Goal: Use online tool/utility: Utilize a website feature to perform a specific function

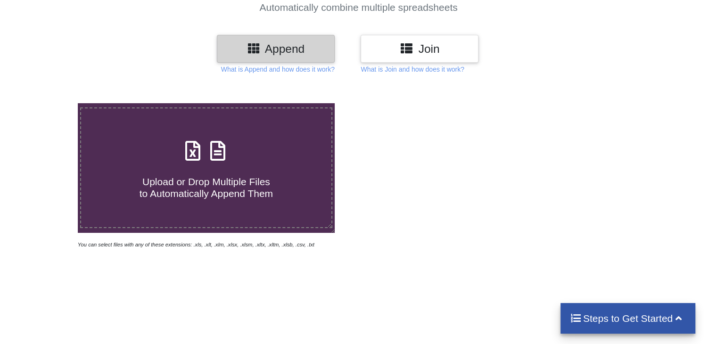
scroll to position [94, 0]
click at [213, 200] on label "Upload or Drop Multiple Files to Automatically Append Them" at bounding box center [206, 167] width 252 height 121
click at [49, 103] on input "Upload or Drop Multiple Files to Automatically Append Them" at bounding box center [49, 103] width 0 height 0
type input "C:\fakepath\01-ENERO COMPRAS 2021.xlsx"
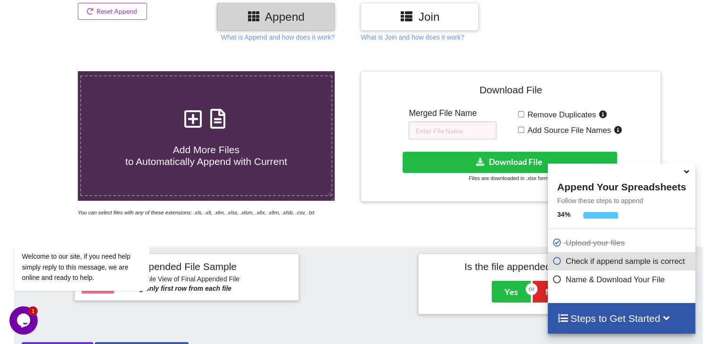
scroll to position [112, 0]
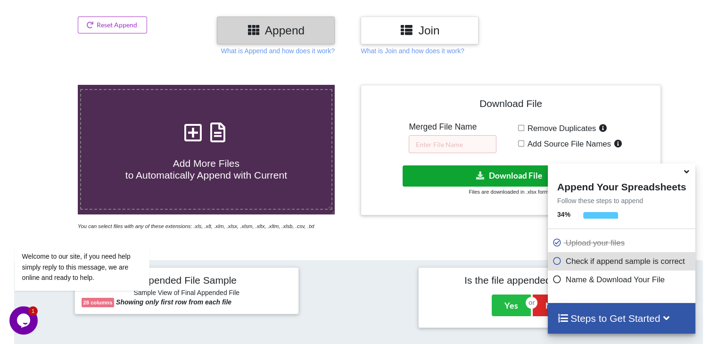
click at [483, 167] on button "Download File" at bounding box center [509, 175] width 214 height 21
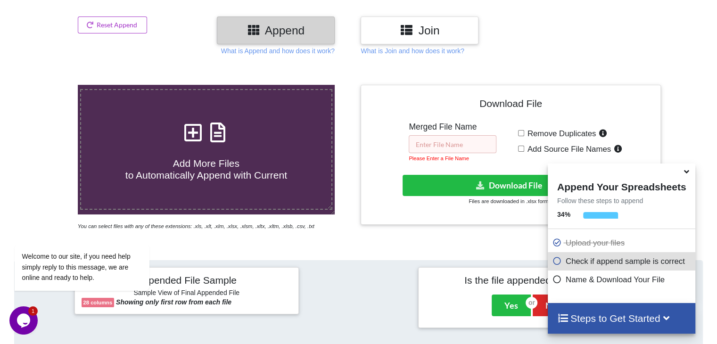
click at [454, 147] on input "text" at bounding box center [453, 144] width 88 height 18
click at [471, 141] on input "text" at bounding box center [453, 144] width 88 height 18
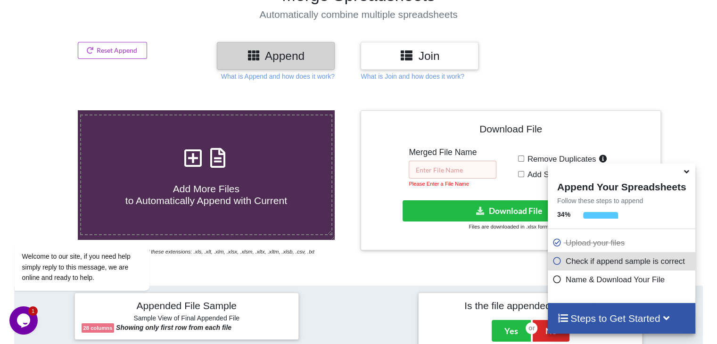
scroll to position [18, 0]
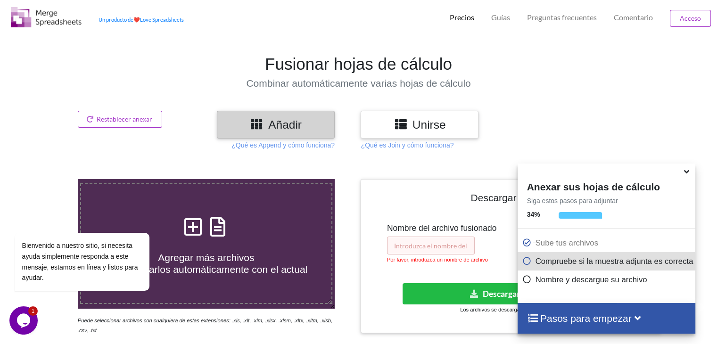
click at [469, 242] on input "text" at bounding box center [431, 246] width 88 height 18
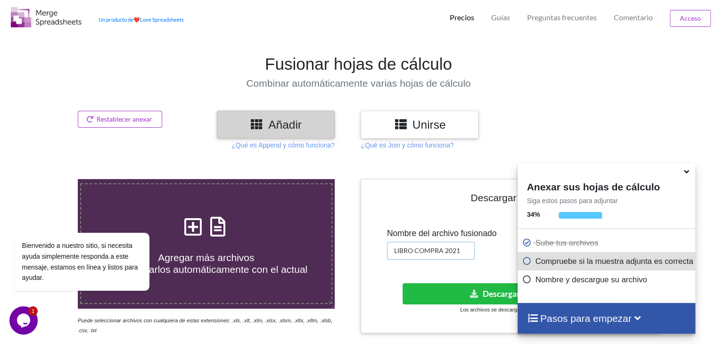
type input "LIBRO COMPRA 2021"
click at [483, 296] on font "Descargar archivo" at bounding box center [516, 294] width 66 height 10
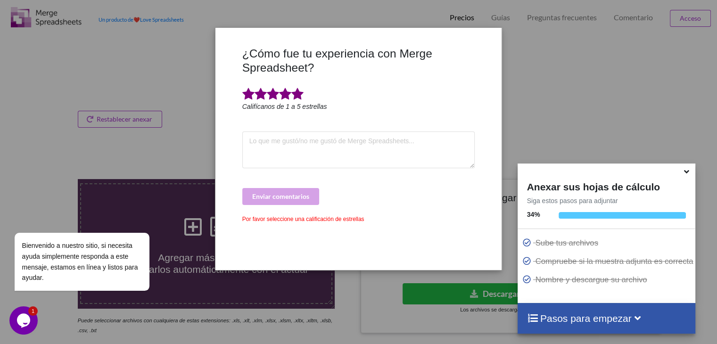
click at [295, 91] on span at bounding box center [297, 94] width 12 height 13
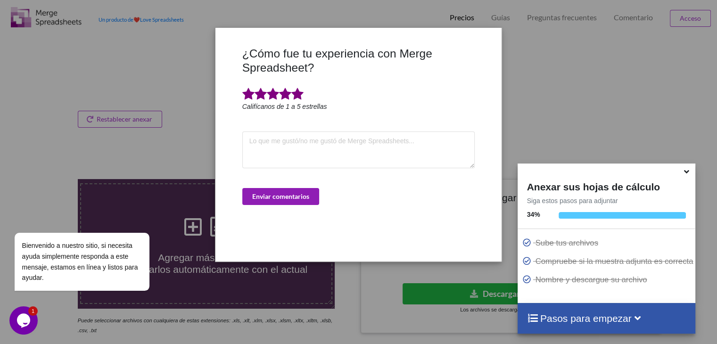
click at [270, 200] on button "Enviar comentarios" at bounding box center [280, 196] width 77 height 17
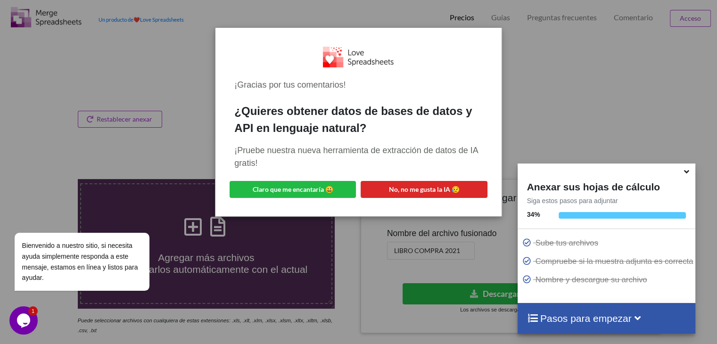
click at [535, 130] on div "¡Gracias por tus comentarios! ¿Quieres obtener datos de bases de datos y API en…" at bounding box center [358, 172] width 717 height 344
click at [493, 160] on div "¡Gracias por tus comentarios! ¿Quieres obtener datos de bases de datos y API en…" at bounding box center [358, 121] width 270 height 173
click at [463, 47] on div at bounding box center [358, 57] width 248 height 20
click at [687, 172] on icon at bounding box center [686, 170] width 10 height 8
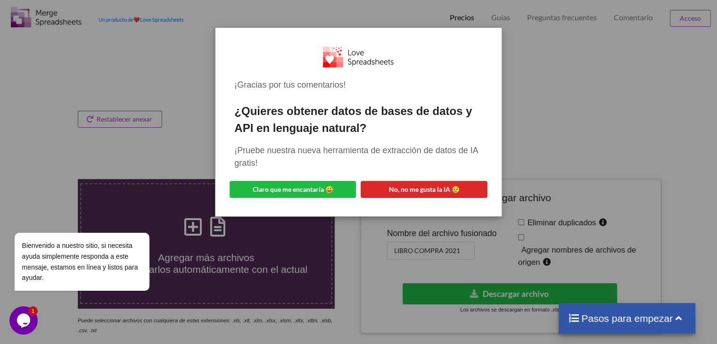
click at [599, 126] on div "¡Gracias por tus comentarios! ¿Quieres obtener datos de bases de datos y API en…" at bounding box center [358, 172] width 717 height 344
click at [305, 188] on font "Claro que me encantaría 😀" at bounding box center [293, 189] width 81 height 8
click at [446, 180] on div "¡Gracias por tus comentarios! ¿Quieres obtener datos de bases de datos y API en…" at bounding box center [358, 121] width 270 height 173
click at [450, 191] on font "No, no me gusta la IA 😥" at bounding box center [424, 189] width 71 height 8
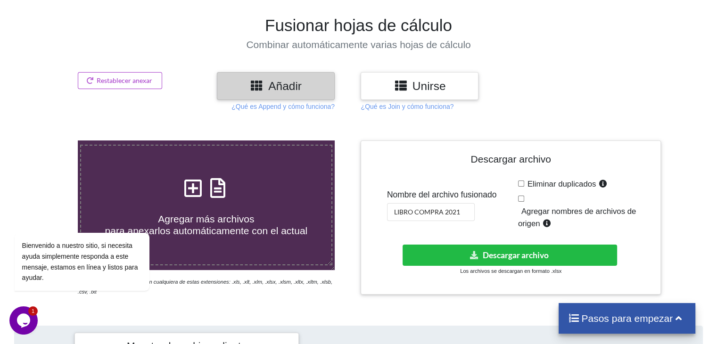
scroll to position [112, 0]
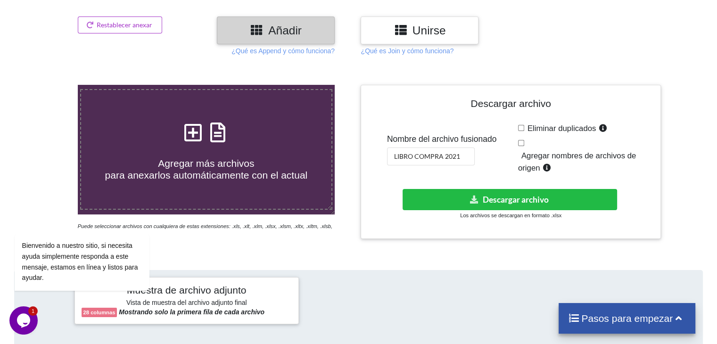
click at [273, 174] on font "para anexarlos automáticamente con el actual" at bounding box center [206, 175] width 203 height 11
click at [49, 85] on input "Agregar más archivos para anexarlos automáticamente con el actual" at bounding box center [49, 85] width 0 height 0
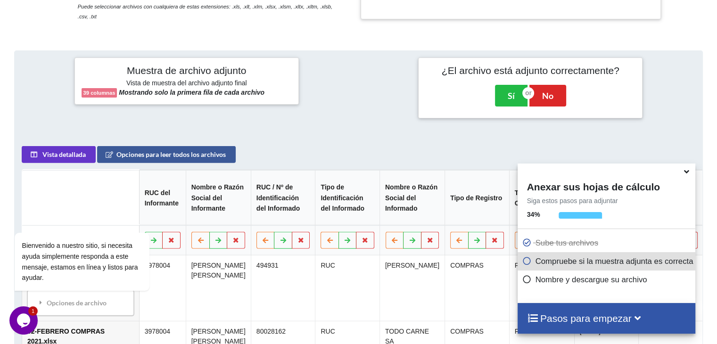
scroll to position [340, 0]
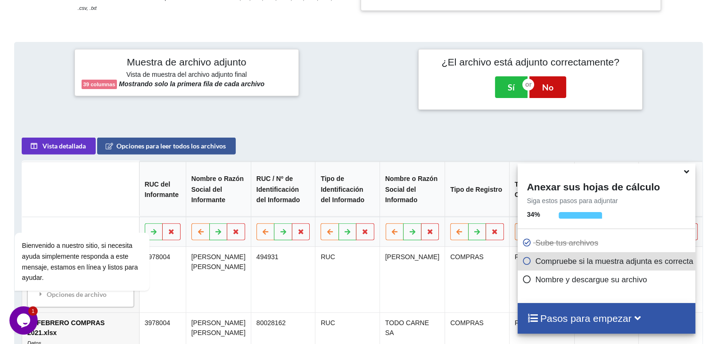
click at [539, 90] on button "No" at bounding box center [547, 87] width 37 height 22
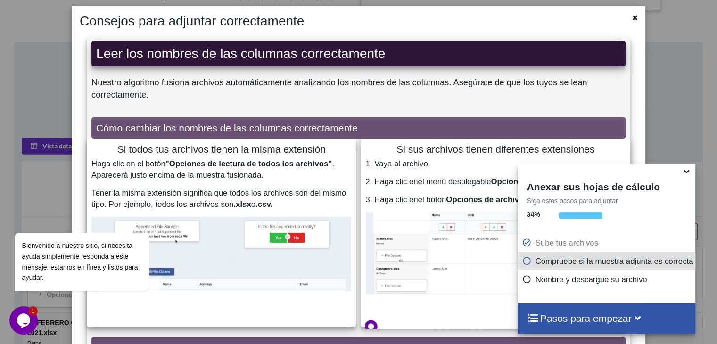
scroll to position [23, 0]
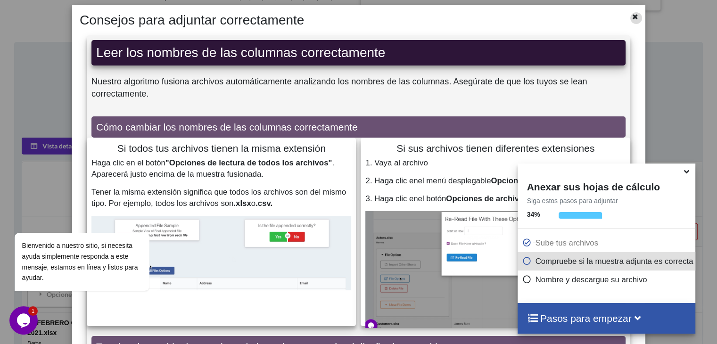
click at [631, 15] on icon at bounding box center [635, 15] width 8 height 7
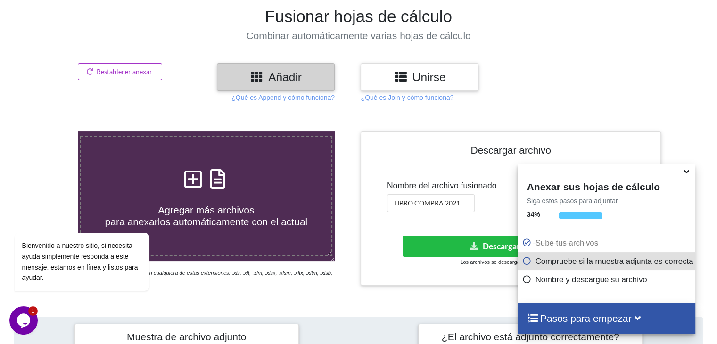
scroll to position [55, 0]
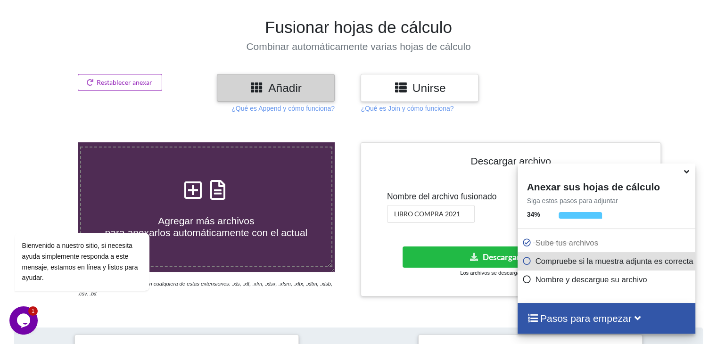
click at [142, 81] on font "Restablecer anexar" at bounding box center [125, 82] width 56 height 8
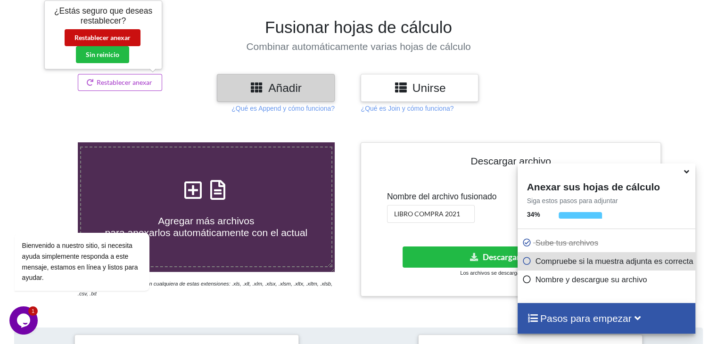
click at [111, 36] on font "Restablecer anexar" at bounding box center [102, 37] width 56 height 8
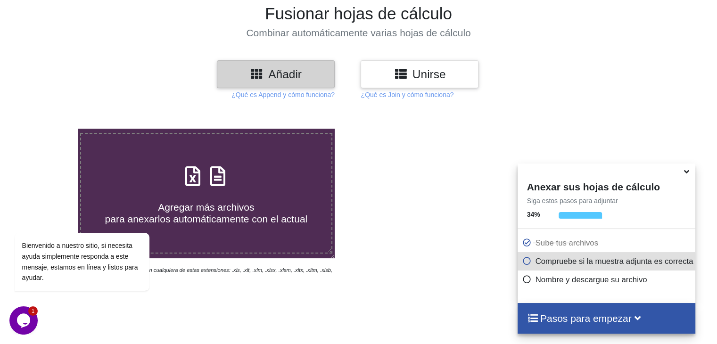
scroll to position [50, 0]
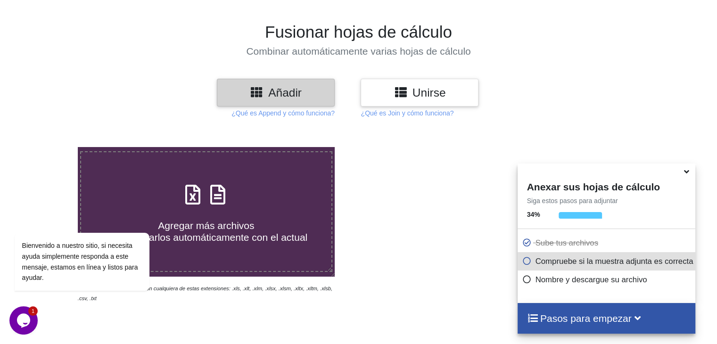
click at [180, 191] on div "Agregar más archivos para anexarlos automáticamente con el actual" at bounding box center [206, 212] width 250 height 64
click at [49, 147] on input "Agregar más archivos para anexarlos automáticamente con el actual" at bounding box center [49, 147] width 0 height 0
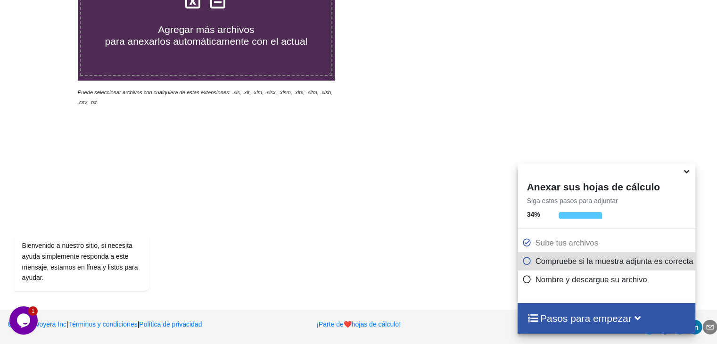
scroll to position [0, 0]
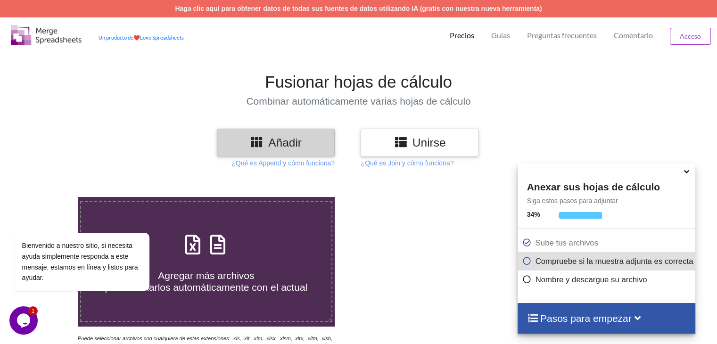
click at [249, 270] on font "Agregar más archivos" at bounding box center [206, 275] width 96 height 11
click at [49, 197] on input "Agregar más archivos para anexarlos automáticamente con el actual" at bounding box center [49, 197] width 0 height 0
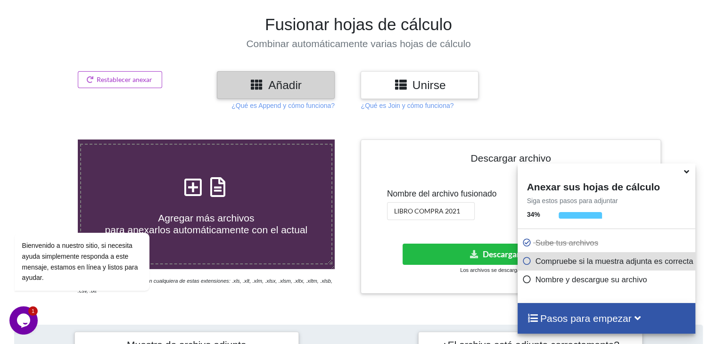
scroll to position [98, 0]
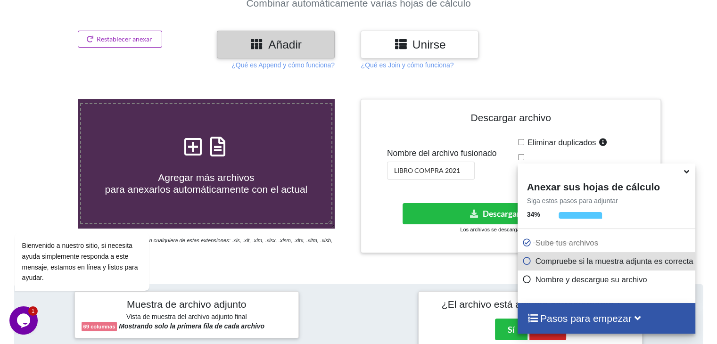
click at [134, 42] on font "Restablecer anexar" at bounding box center [125, 39] width 56 height 8
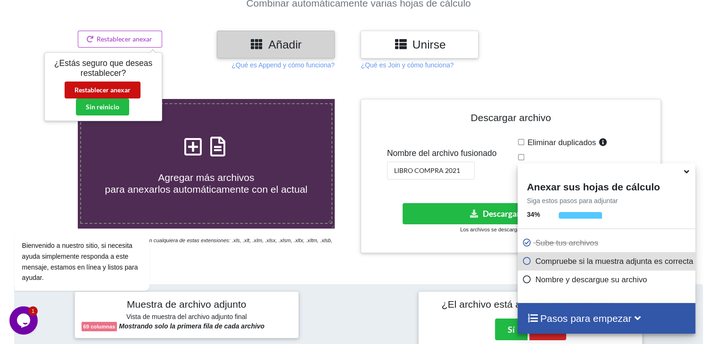
click at [91, 90] on font "Restablecer anexar" at bounding box center [102, 90] width 56 height 8
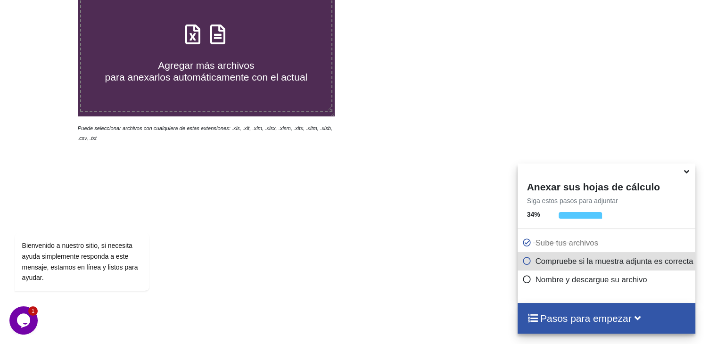
scroll to position [239, 0]
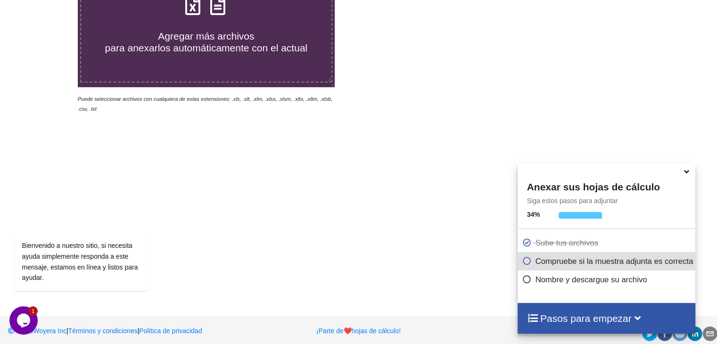
click at [205, 73] on label "Agregar más archivos para anexarlos automáticamente con el actual" at bounding box center [206, 22] width 252 height 121
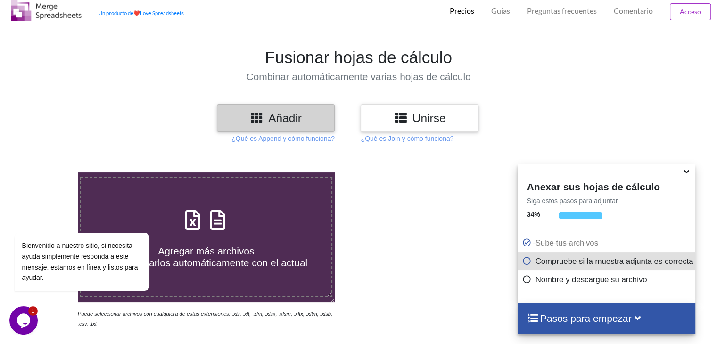
type input "C:\fakepath\DetalleComprobantesRegistrados - 2025-09-30T162041.145.xlsx"
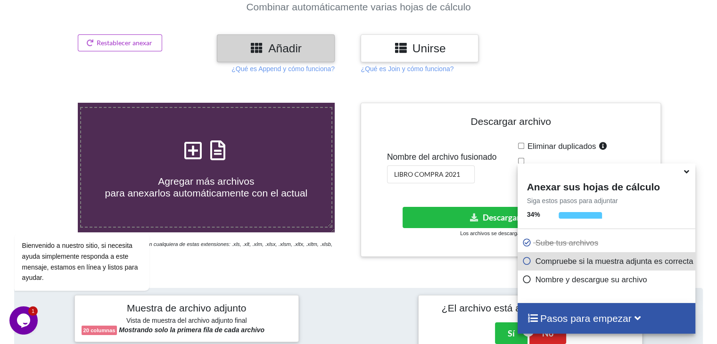
scroll to position [93, 0]
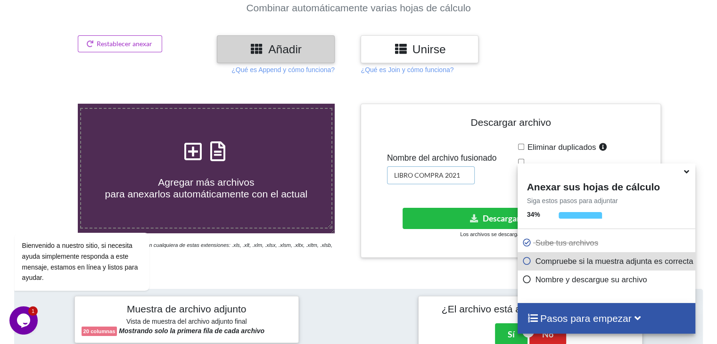
click at [425, 176] on input "LIBRO COMPRA 2021" at bounding box center [431, 175] width 88 height 18
type input "LIBRO INGRESOS 2021"
click at [435, 213] on button "Descargar archivo" at bounding box center [509, 218] width 214 height 21
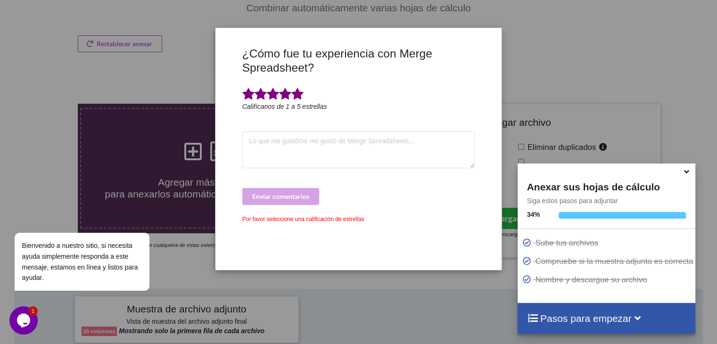
click at [301, 91] on span at bounding box center [297, 94] width 12 height 13
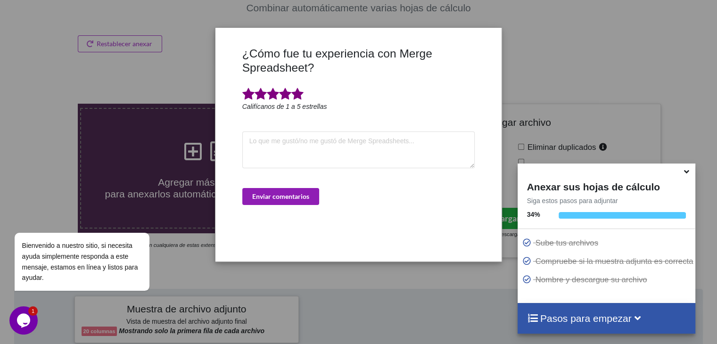
click at [295, 192] on font "Enviar comentarios" at bounding box center [280, 196] width 57 height 8
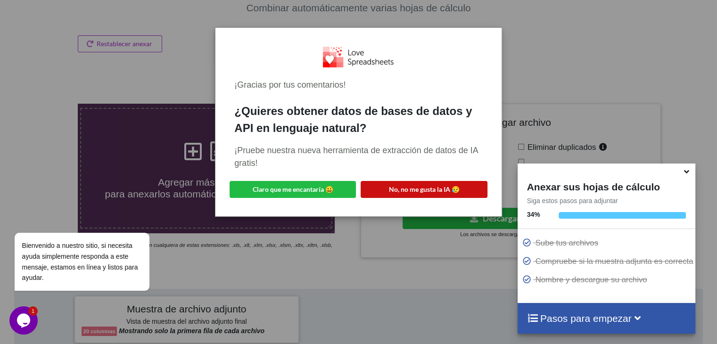
click at [384, 195] on button "No, no me gusta la IA 😥" at bounding box center [423, 189] width 126 height 17
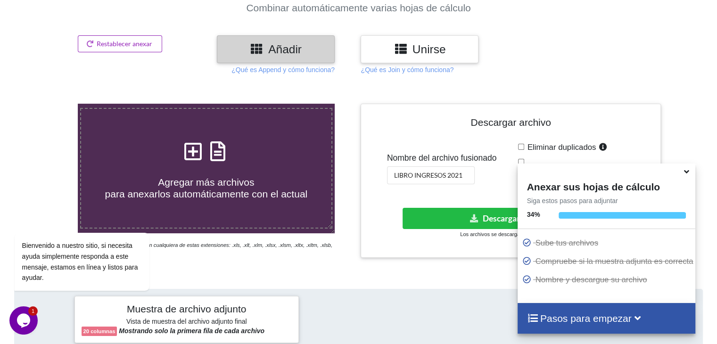
click at [101, 43] on font "Restablecer anexar" at bounding box center [125, 44] width 56 height 8
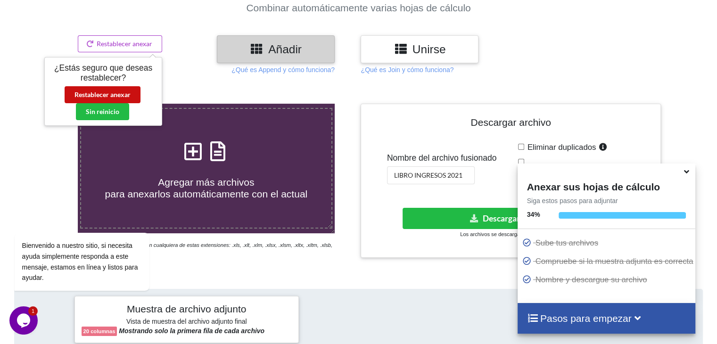
click at [114, 96] on font "Restablecer anexar" at bounding box center [102, 94] width 56 height 8
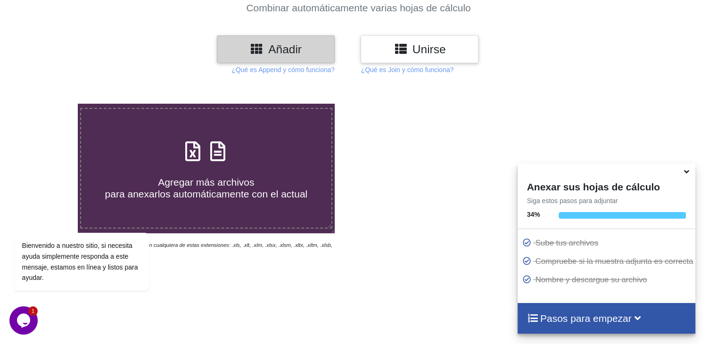
click at [270, 178] on h4 "Agregar más archivos para anexarlos automáticamente con el actual" at bounding box center [206, 182] width 250 height 36
click at [49, 104] on input "Agregar más archivos para anexarlos automáticamente con el actual" at bounding box center [49, 104] width 0 height 0
click at [285, 131] on label "Agregar más archivos para anexarlos automáticamente con el actual" at bounding box center [206, 168] width 252 height 121
click at [49, 104] on input "Agregar más archivos para anexarlos automáticamente con el actual" at bounding box center [49, 104] width 0 height 0
type input "C:\fakepath\DetalleComprobantesRegistrados - 2025-09-30T163153.425.xlsx"
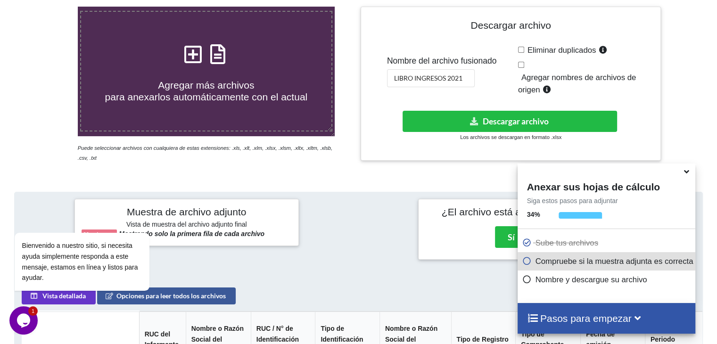
scroll to position [46, 0]
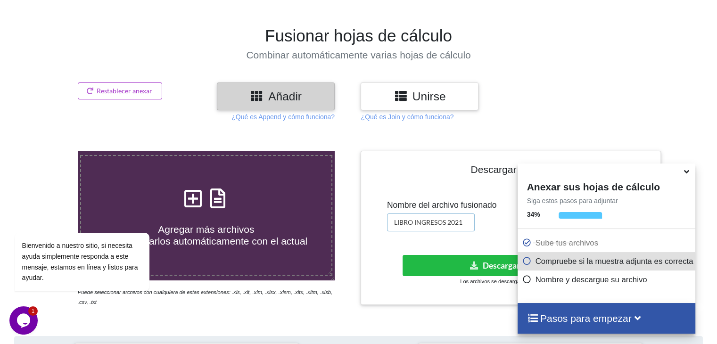
click at [403, 219] on input "LIBRO INGRESOS 2021" at bounding box center [431, 222] width 88 height 18
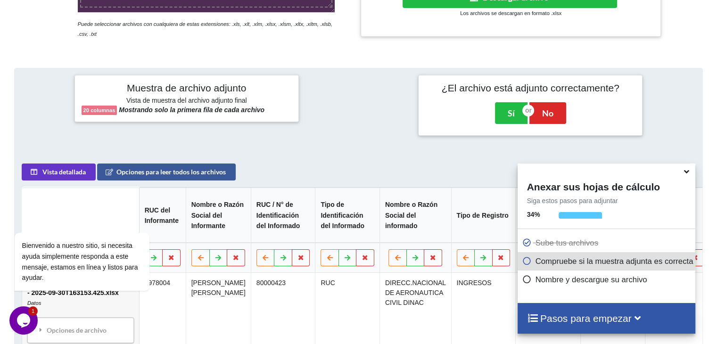
scroll to position [309, 0]
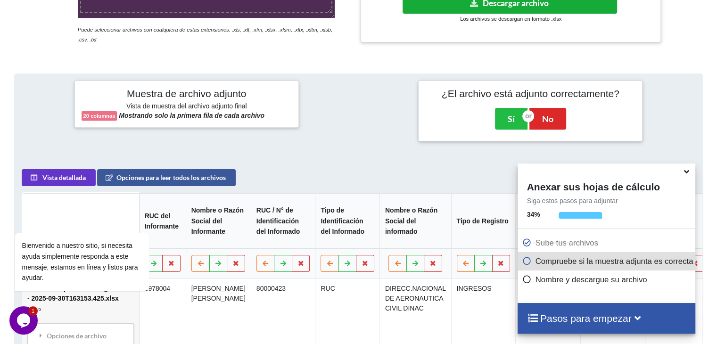
type input "CONSOLIDADO LIBRO INGRESOS 2022"
click at [560, 7] on button "Descargar archivo" at bounding box center [509, 2] width 214 height 21
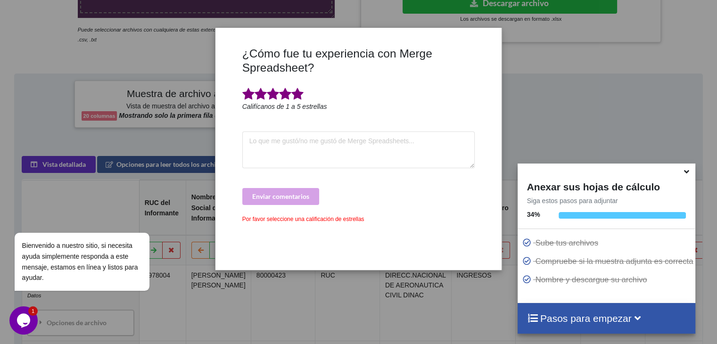
click at [301, 99] on span at bounding box center [297, 94] width 12 height 13
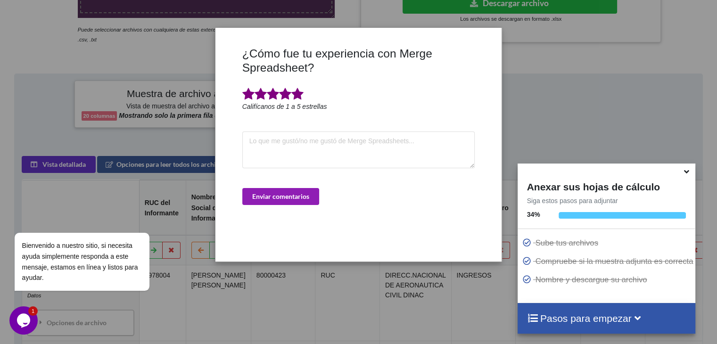
click at [276, 200] on button "Enviar comentarios" at bounding box center [280, 196] width 77 height 17
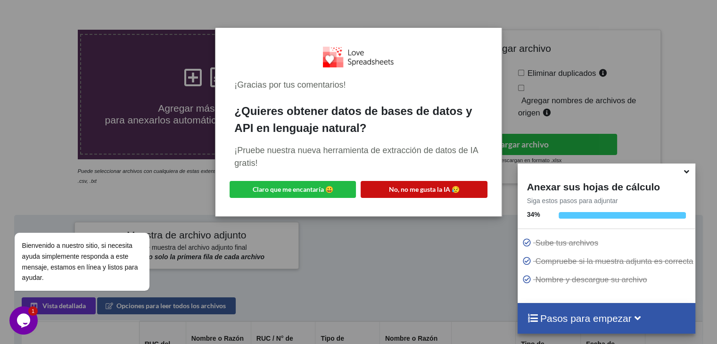
drag, startPoint x: 389, startPoint y: 186, endPoint x: 350, endPoint y: 179, distance: 39.7
click at [389, 187] on font "No, no me gusta la IA 😥" at bounding box center [424, 189] width 71 height 8
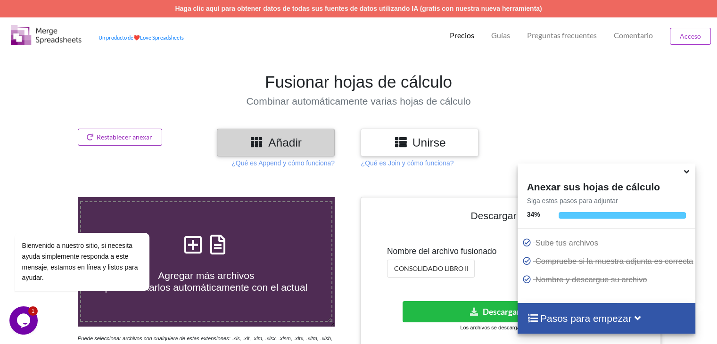
click at [118, 135] on font "Restablecer anexar" at bounding box center [125, 137] width 56 height 8
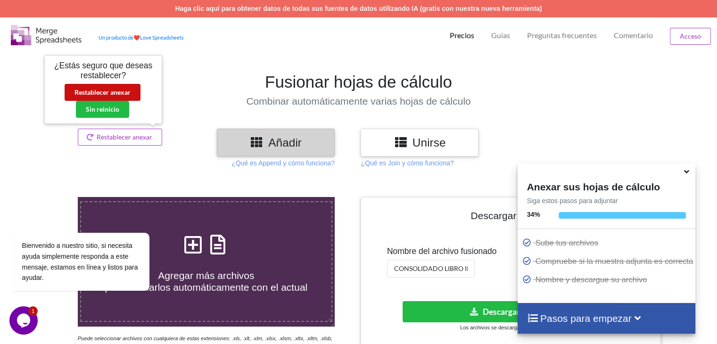
click at [122, 95] on font "Restablecer anexar" at bounding box center [102, 92] width 56 height 8
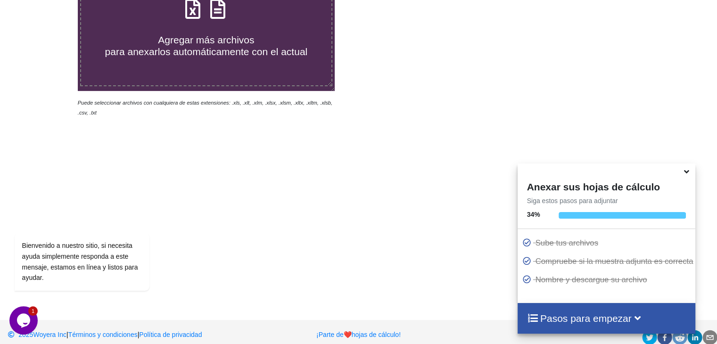
click at [268, 36] on h4 "Agregar más archivos para anexarlos automáticamente con el actual" at bounding box center [206, 40] width 250 height 36
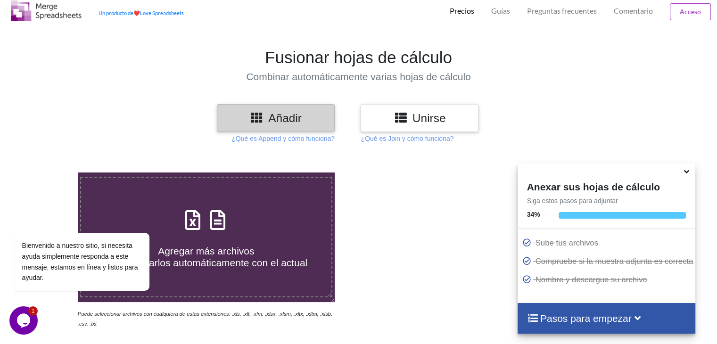
type input "C:\fakepath\01-ENERO COMPRAS 2022.xlsx"
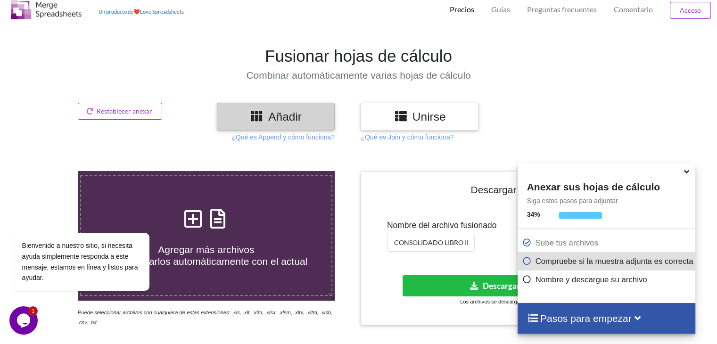
scroll to position [23, 0]
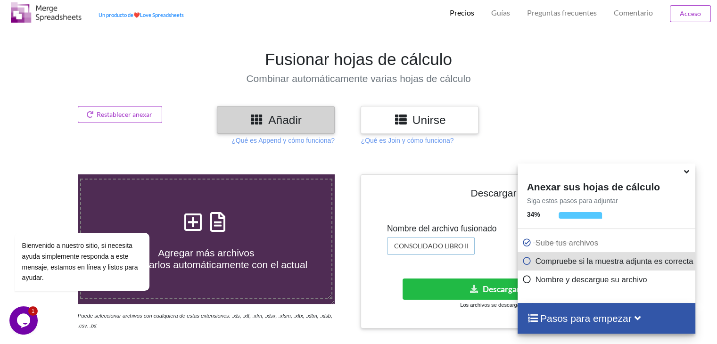
click at [462, 247] on input "CONSOLIDADO LIBRO INGRESOS 2022" at bounding box center [431, 246] width 88 height 18
click at [467, 243] on input "CONSOLIDADO LIBRO INGRESOS 2022" at bounding box center [431, 246] width 88 height 18
type input "CONSOLIDADO LIBRO EGRESOS 2022"
click at [474, 287] on icon at bounding box center [474, 288] width 10 height 7
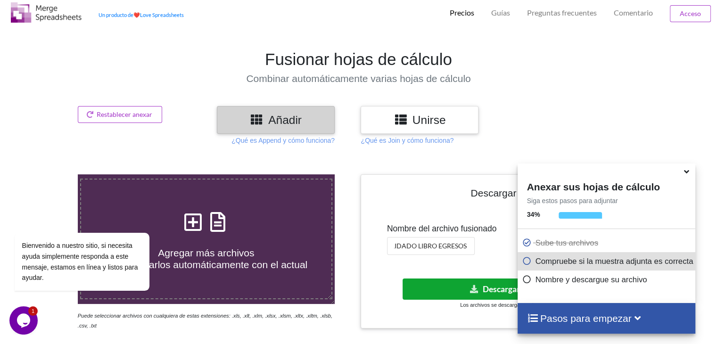
scroll to position [0, 0]
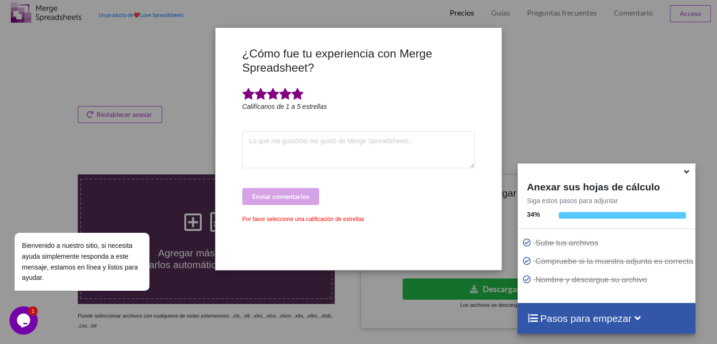
click at [299, 94] on span at bounding box center [297, 94] width 12 height 13
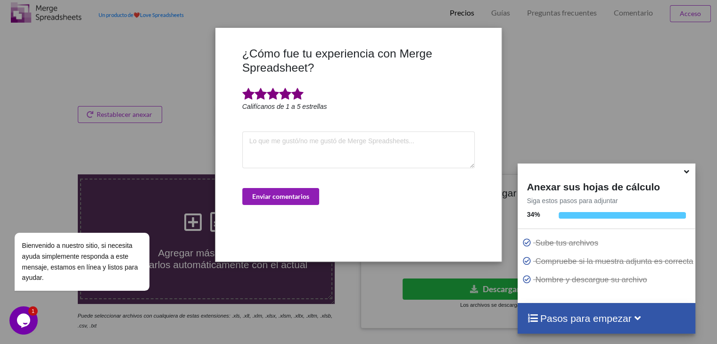
click at [294, 198] on font "Enviar comentarios" at bounding box center [280, 196] width 57 height 8
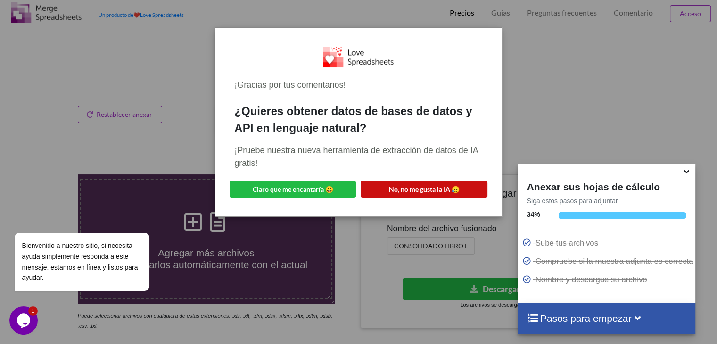
drag, startPoint x: 445, startPoint y: 187, endPoint x: 444, endPoint y: 180, distance: 6.1
click at [445, 188] on font "No, no me gusta la IA 😥" at bounding box center [424, 189] width 71 height 8
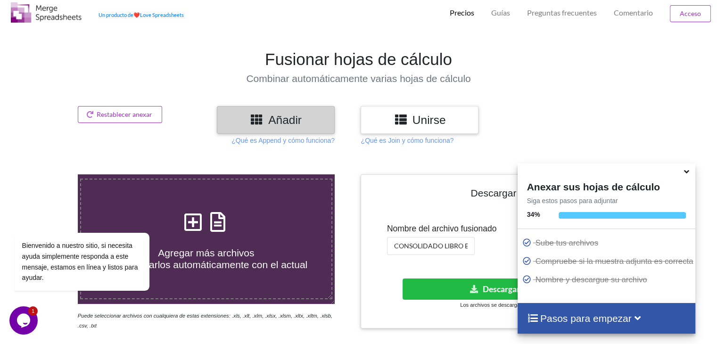
click at [187, 198] on label "Agregar más archivos para anexarlos automáticamente con el actual" at bounding box center [206, 239] width 252 height 121
click at [49, 174] on input "Agregar más archivos para anexarlos automáticamente con el actual" at bounding box center [49, 174] width 0 height 0
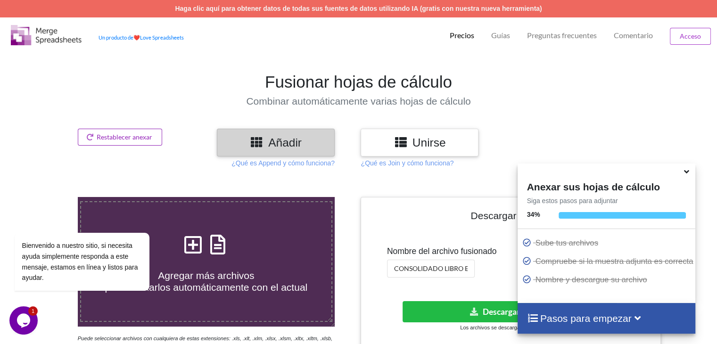
drag, startPoint x: 128, startPoint y: 135, endPoint x: 133, endPoint y: 135, distance: 5.2
click at [128, 135] on font "Restablecer anexar" at bounding box center [125, 137] width 56 height 8
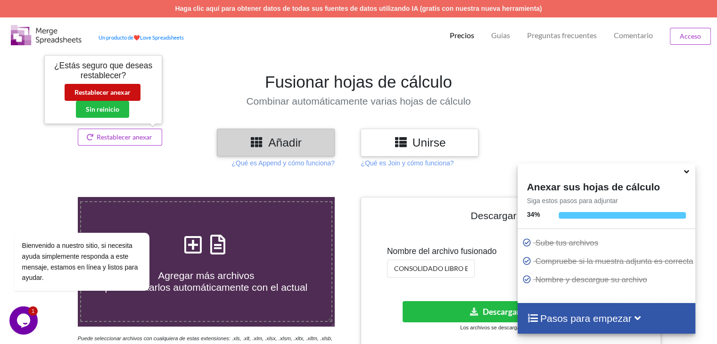
click at [113, 95] on font "Restablecer anexar" at bounding box center [102, 92] width 56 height 8
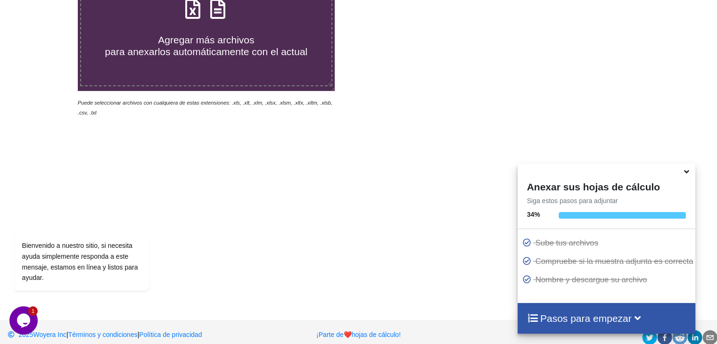
click at [245, 54] on font "para anexarlos automáticamente con el actual" at bounding box center [206, 51] width 203 height 11
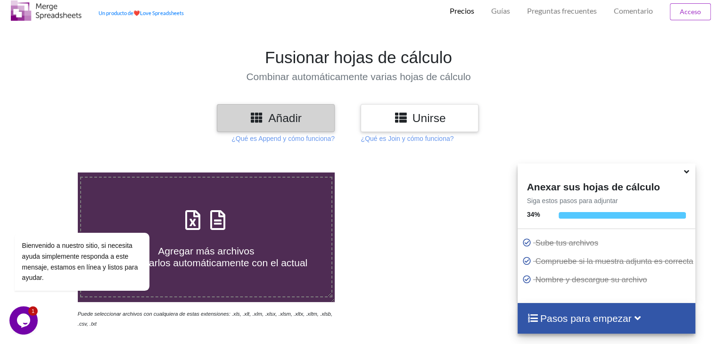
type input "C:\fakepath\DetalleComprobantesRegistrados - 2025-09-30T164116.409.xlsx"
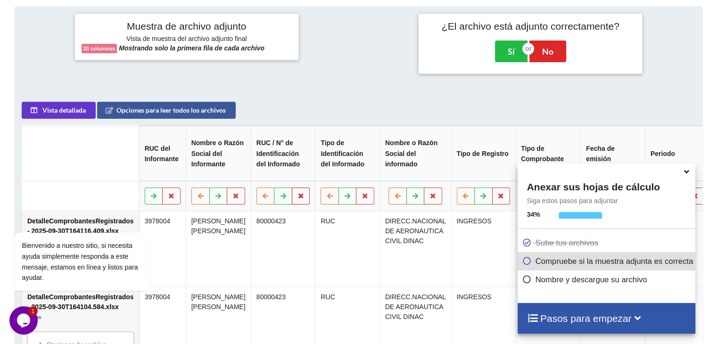
scroll to position [188, 0]
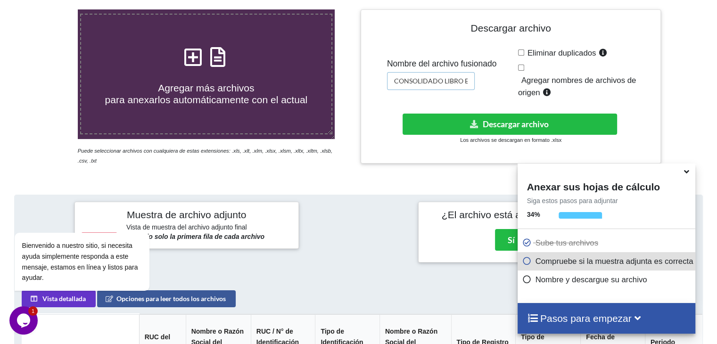
click at [434, 82] on input "CONSOLIDADO LIBRO EGRESOS 2022" at bounding box center [431, 81] width 88 height 18
click at [467, 77] on input "CONSOLIDADO LIBRO EGRESOS 2022" at bounding box center [431, 81] width 88 height 18
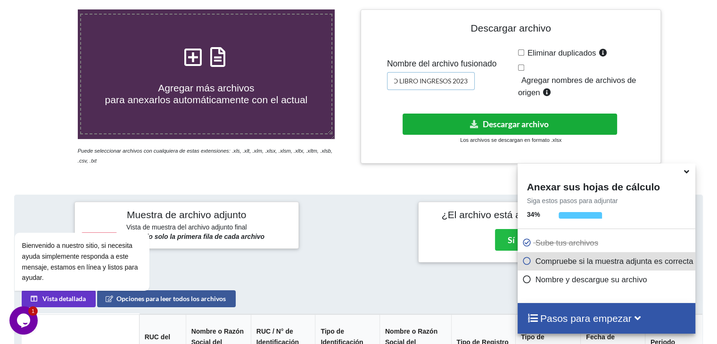
type input "CONSOLIDADO LIBRO INGRESOS 2023"
click at [452, 115] on button "Descargar archivo" at bounding box center [509, 124] width 214 height 21
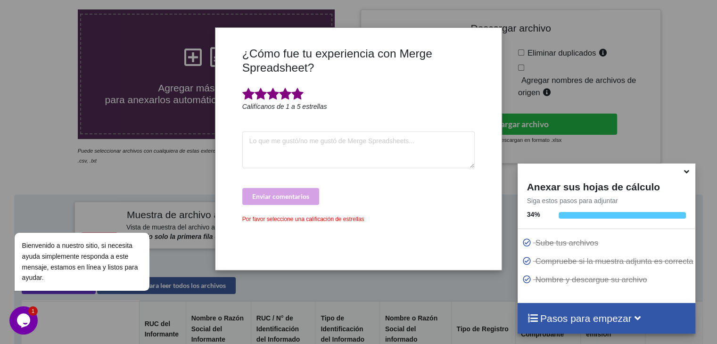
click at [299, 94] on span at bounding box center [297, 94] width 12 height 13
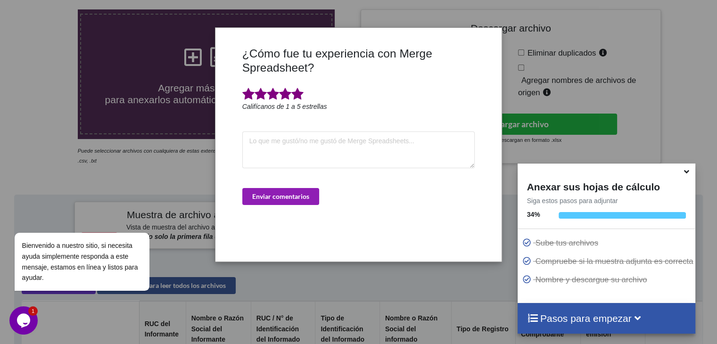
click at [298, 200] on button "Enviar comentarios" at bounding box center [280, 196] width 77 height 17
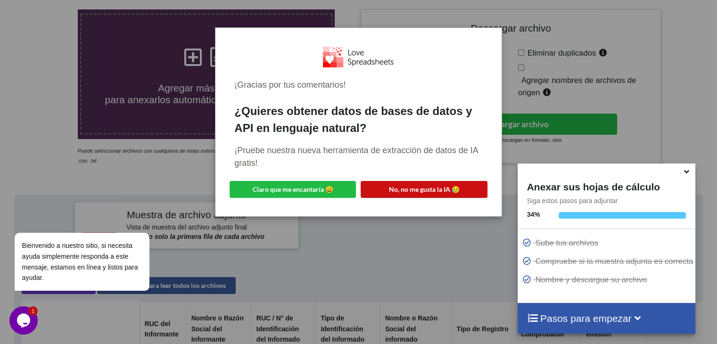
click at [370, 185] on button "No, no me gusta la IA 😥" at bounding box center [423, 189] width 126 height 17
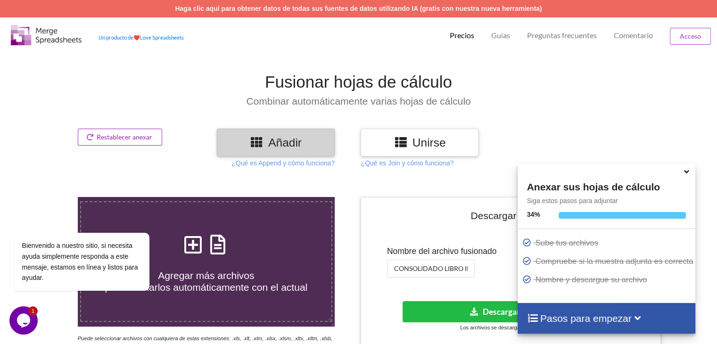
click at [144, 131] on button "Restablecer anexar" at bounding box center [120, 137] width 85 height 17
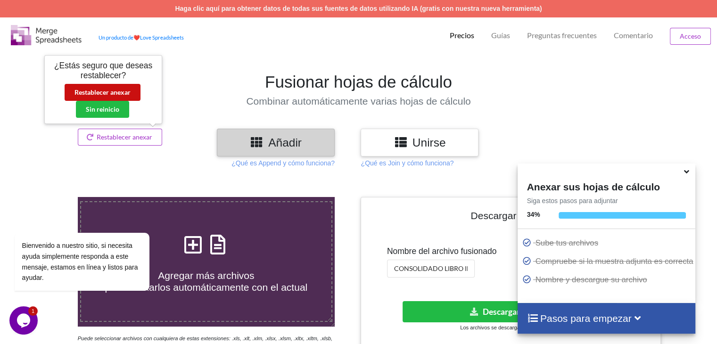
click at [110, 92] on font "Restablecer anexar" at bounding box center [102, 92] width 56 height 8
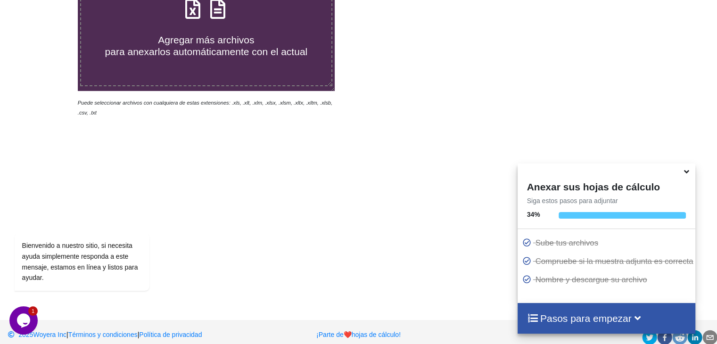
click at [224, 47] on font "para anexarlos automáticamente con el actual" at bounding box center [206, 51] width 203 height 11
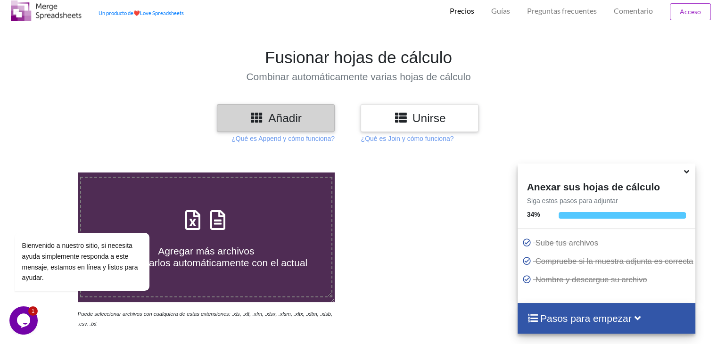
type input "C:\fakepath\DetalleComprobantesRegistrados - 2025-09-30T164606.746.xlsx"
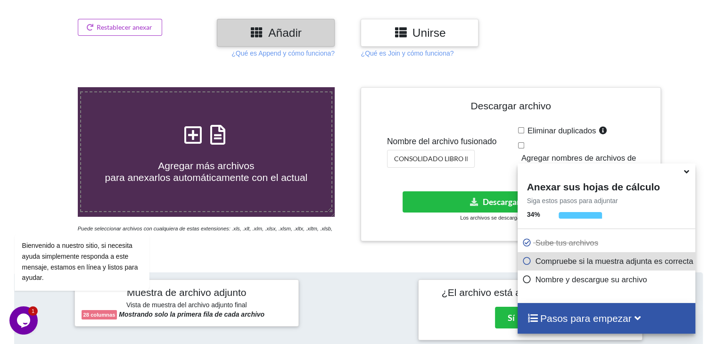
scroll to position [0, 0]
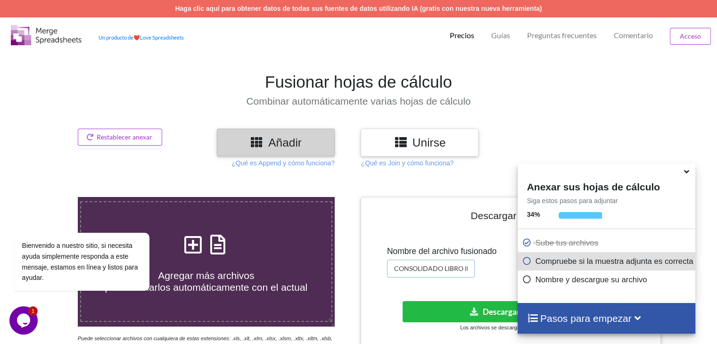
click at [454, 267] on input "CONSOLIDADO LIBRO INGRESOS 2023" at bounding box center [431, 269] width 88 height 18
click at [471, 272] on input "CONSOLIDADO LIBRO INGRESOS 2023" at bounding box center [431, 269] width 88 height 18
type input "CONSOLIDADO LIBRO EGRESOS 2023"
click at [406, 306] on button "Descargar archivo" at bounding box center [509, 311] width 214 height 21
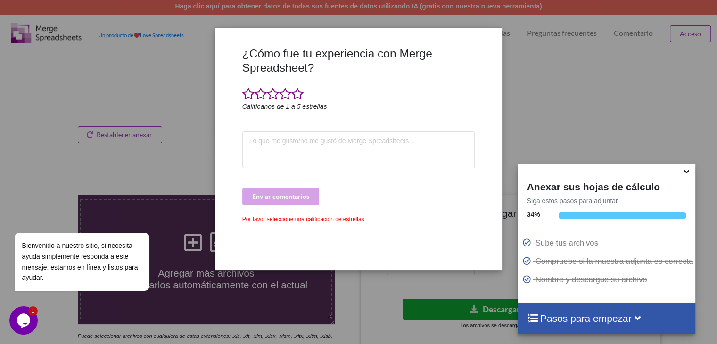
scroll to position [0, 0]
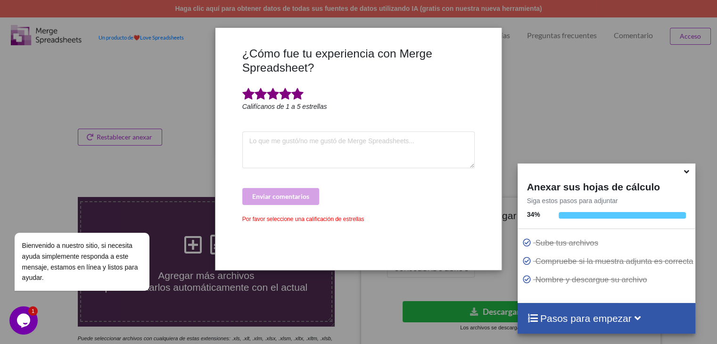
click at [296, 93] on span at bounding box center [297, 94] width 12 height 13
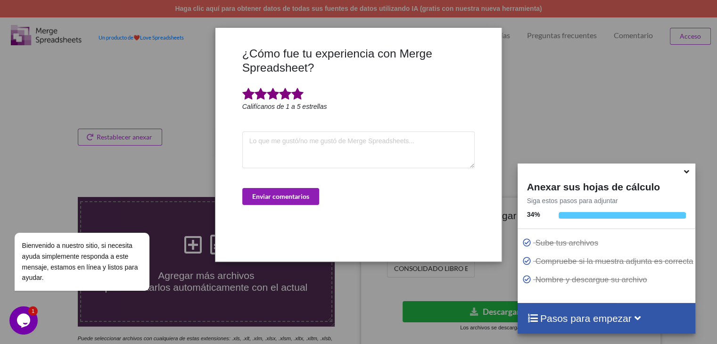
click at [298, 198] on font "Enviar comentarios" at bounding box center [280, 196] width 57 height 8
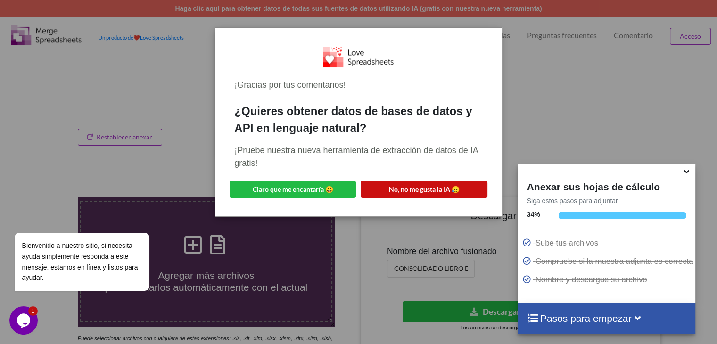
click at [407, 196] on button "No, no me gusta la IA 😥" at bounding box center [423, 189] width 126 height 17
